Goal: Transaction & Acquisition: Register for event/course

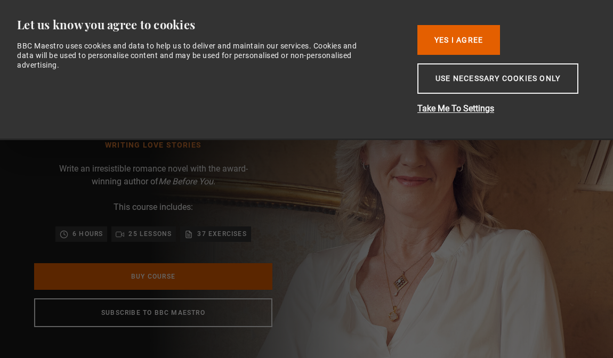
drag, startPoint x: 448, startPoint y: 71, endPoint x: 382, endPoint y: 71, distance: 66.1
click at [448, 71] on button "Use necessary cookies only" at bounding box center [497, 78] width 161 height 30
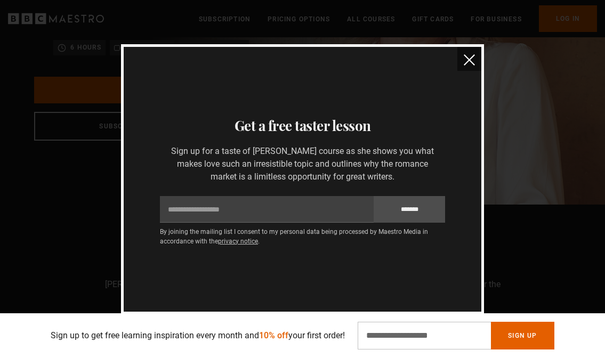
scroll to position [0, 168]
click at [470, 62] on img "close" at bounding box center [469, 59] width 11 height 11
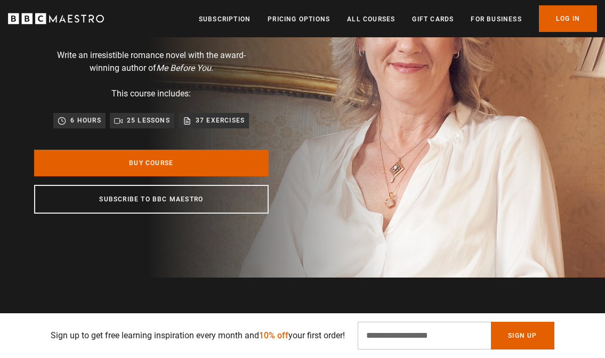
scroll to position [0, 0]
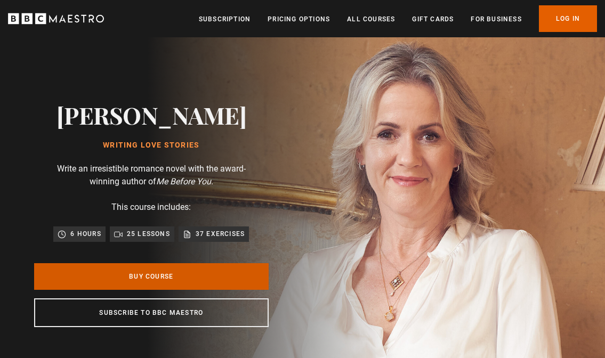
click at [179, 273] on link "Buy Course" at bounding box center [151, 276] width 235 height 27
